Goal: Transaction & Acquisition: Purchase product/service

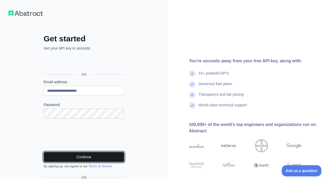
click at [96, 159] on button "Continue" at bounding box center [84, 157] width 81 height 10
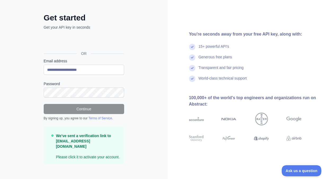
scroll to position [21, 0]
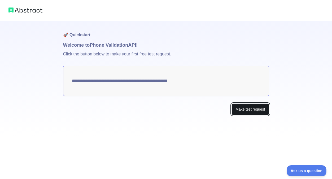
click at [245, 111] on button "Make test request" at bounding box center [249, 109] width 37 height 12
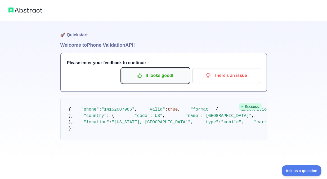
click at [179, 80] on p "It looks good!" at bounding box center [156, 75] width 60 height 9
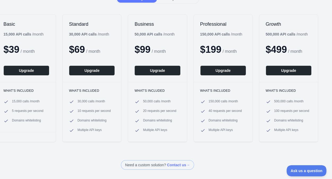
scroll to position [0, 8]
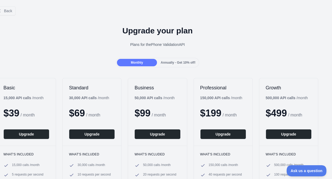
click at [172, 63] on span "Annually - Get 10% off!" at bounding box center [178, 63] width 35 height 4
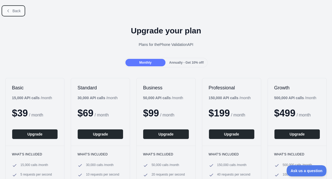
click at [15, 12] on span "Back" at bounding box center [16, 11] width 8 height 4
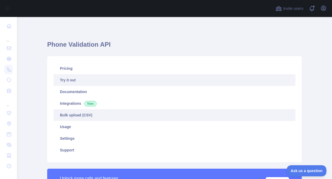
click at [88, 117] on link "Bulk upload (CSV)" at bounding box center [175, 115] width 242 height 12
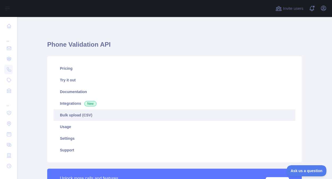
scroll to position [131, 0]
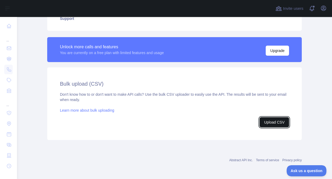
click at [273, 123] on button "Upload CSV" at bounding box center [273, 122] width 29 height 10
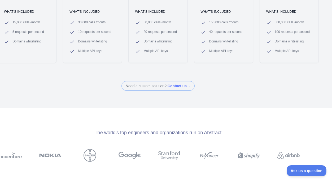
scroll to position [0, 8]
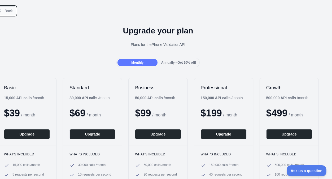
click at [6, 11] on span "Back" at bounding box center [9, 11] width 8 height 4
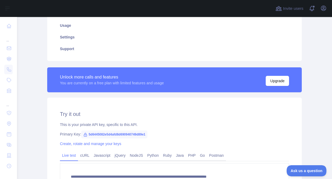
scroll to position [101, 0]
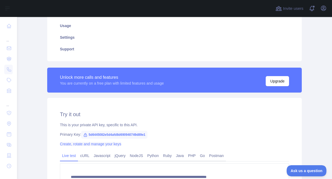
click at [86, 143] on link "Create, rotate and manage your keys" at bounding box center [90, 144] width 61 height 4
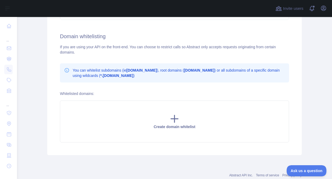
scroll to position [233, 0]
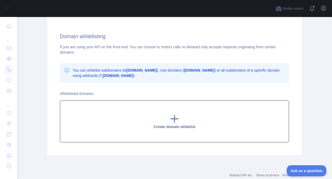
click at [170, 121] on icon at bounding box center [174, 118] width 11 height 11
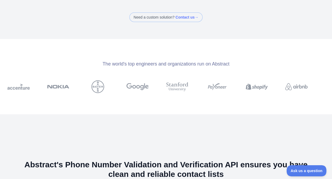
scroll to position [399, 0]
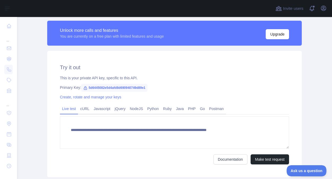
scroll to position [147, 0]
